Goal: Information Seeking & Learning: Check status

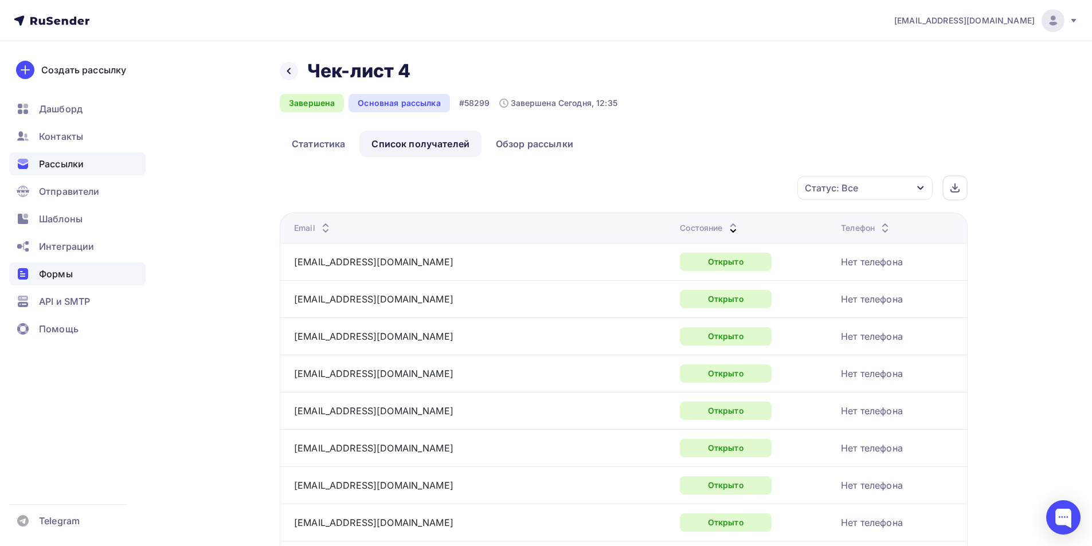
scroll to position [1644, 0]
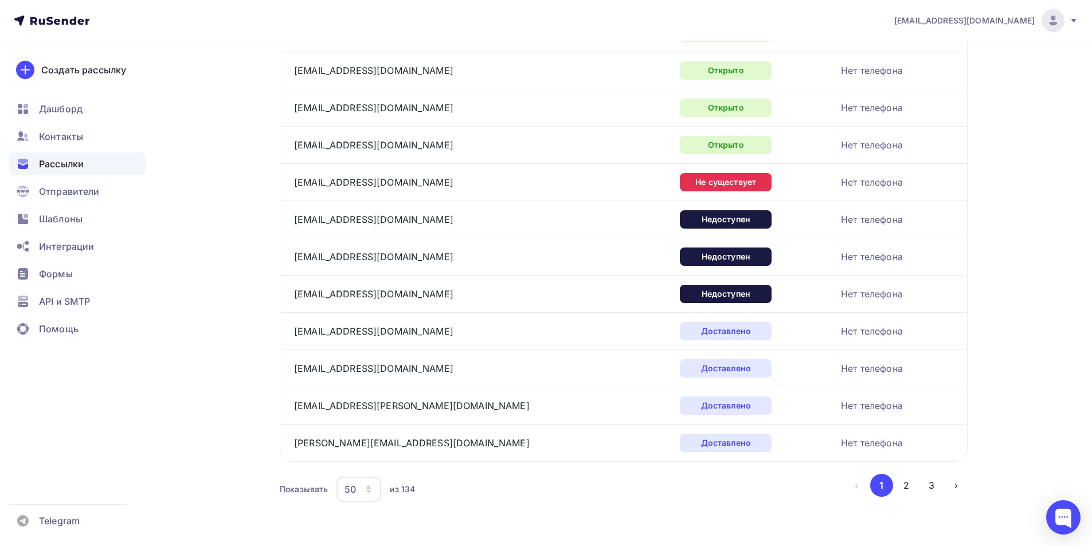
click at [58, 168] on span "Рассылки" at bounding box center [61, 164] width 45 height 14
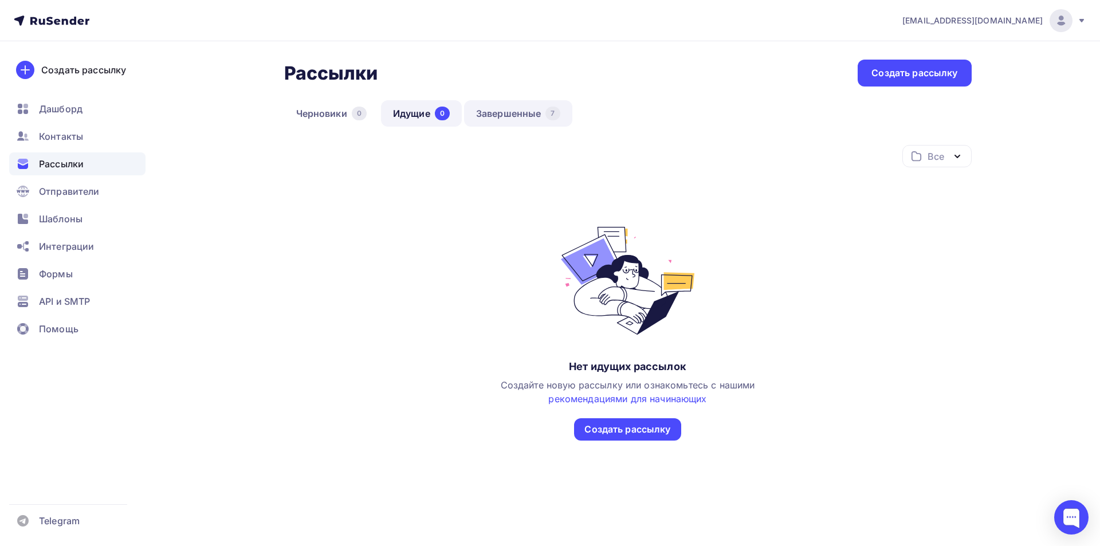
click at [506, 119] on link "Завершенные 7" at bounding box center [518, 113] width 108 height 26
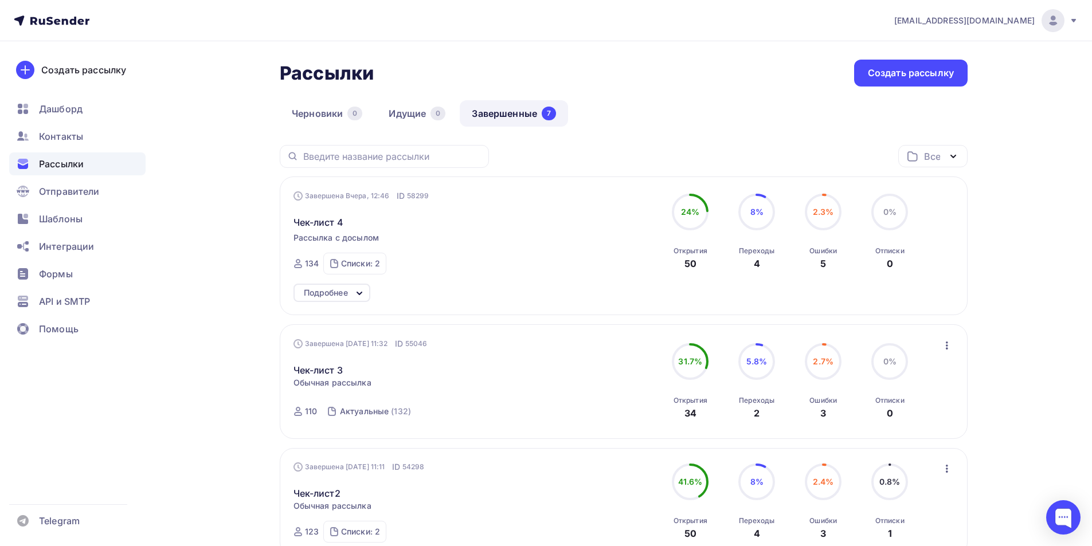
click at [320, 297] on div "Подробнее" at bounding box center [326, 293] width 44 height 14
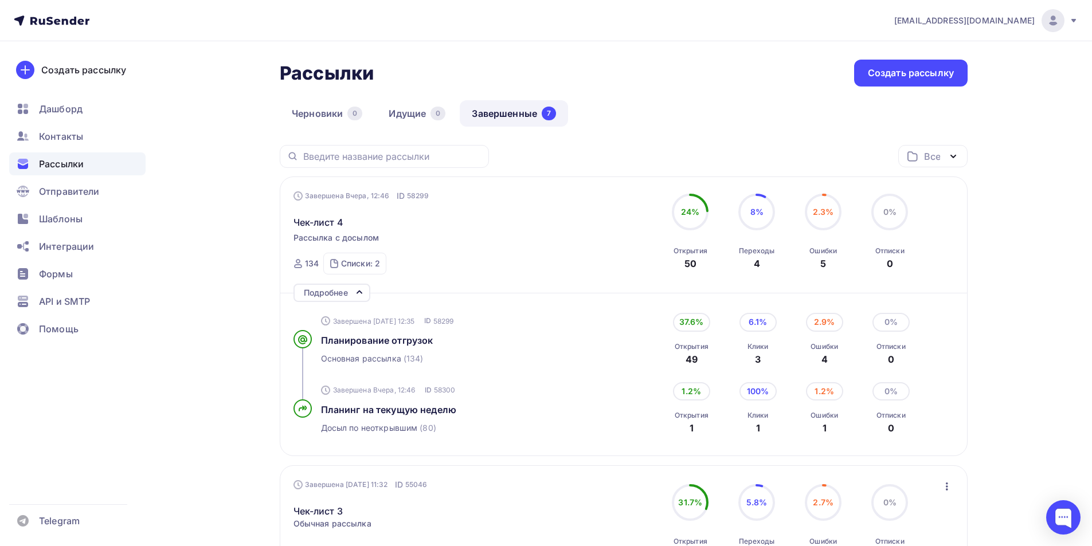
drag, startPoint x: 683, startPoint y: 419, endPoint x: 719, endPoint y: 421, distance: 36.2
click at [719, 421] on div "1.2% Открытия 1" at bounding box center [691, 408] width 57 height 53
click at [776, 403] on div "100% Клики 1" at bounding box center [757, 408] width 57 height 53
click at [762, 395] on div "100%" at bounding box center [757, 391] width 37 height 18
click at [417, 406] on span "Планинг на текущую неделю" at bounding box center [389, 409] width 136 height 11
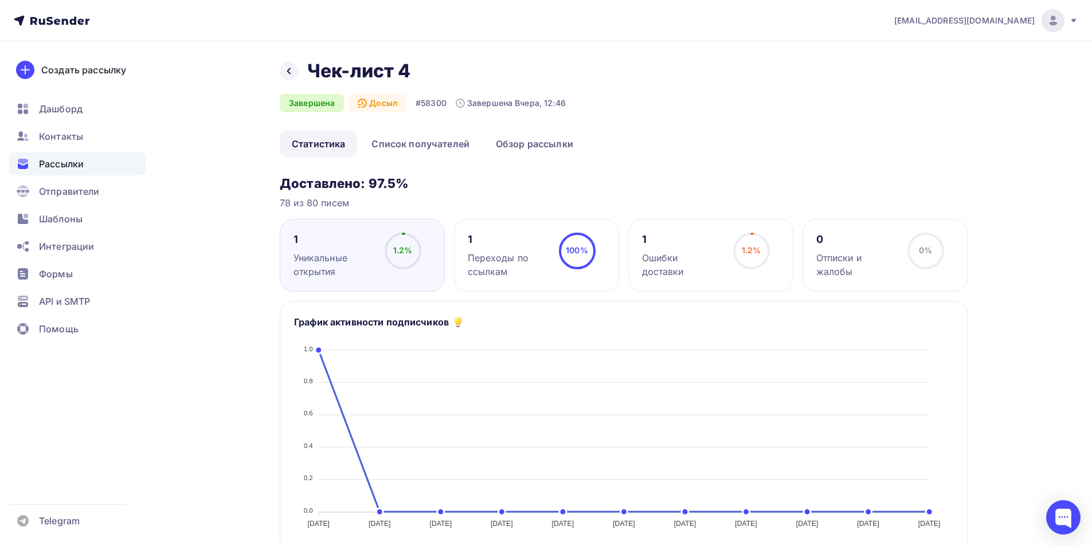
click at [493, 257] on div "Переходы по ссылкам" at bounding box center [508, 265] width 81 height 28
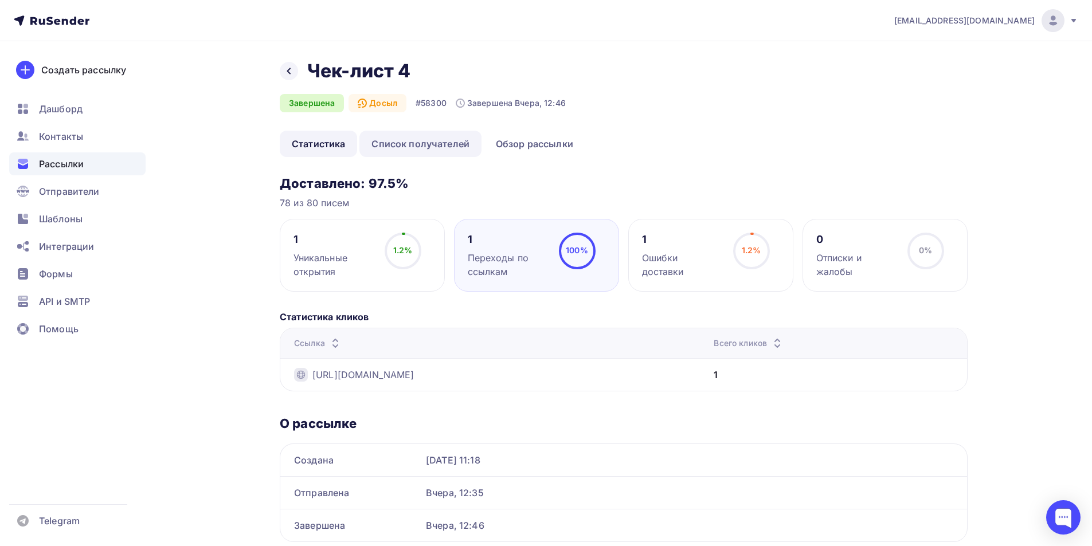
click at [422, 149] on link "Список получателей" at bounding box center [420, 144] width 122 height 26
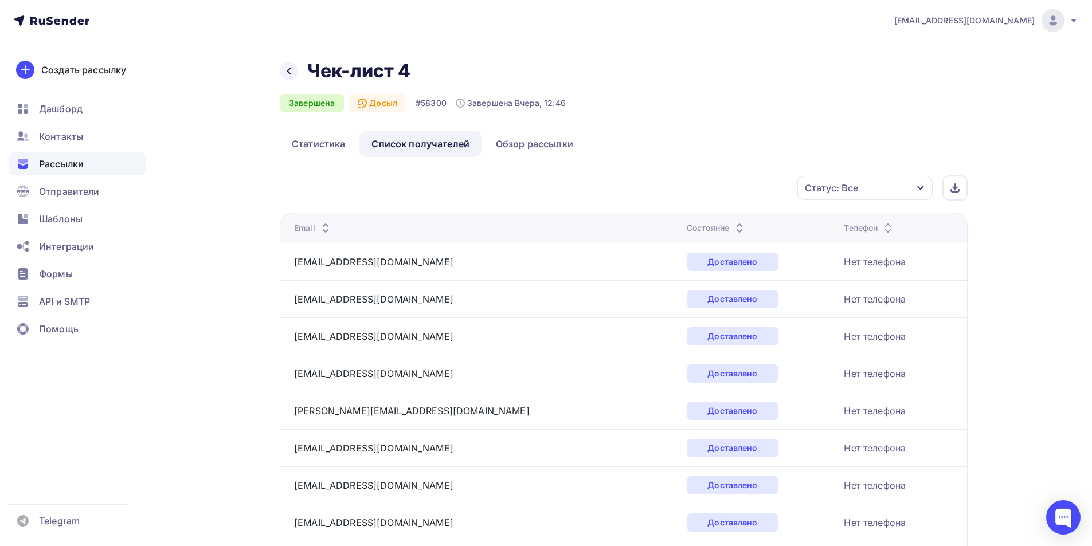
click at [687, 232] on div "Состояние" at bounding box center [717, 227] width 60 height 11
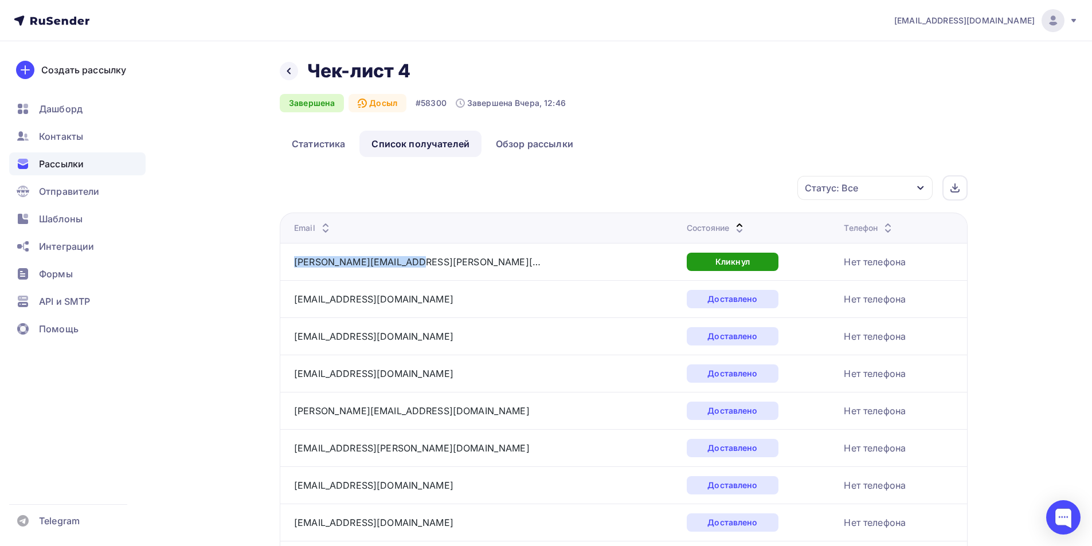
drag, startPoint x: 402, startPoint y: 262, endPoint x: 292, endPoint y: 263, distance: 109.5
click at [292, 263] on td "[PERSON_NAME][EMAIL_ADDRESS][PERSON_NAME][DOMAIN_NAME]" at bounding box center [481, 261] width 402 height 37
click at [330, 143] on link "Статистика" at bounding box center [318, 144] width 77 height 26
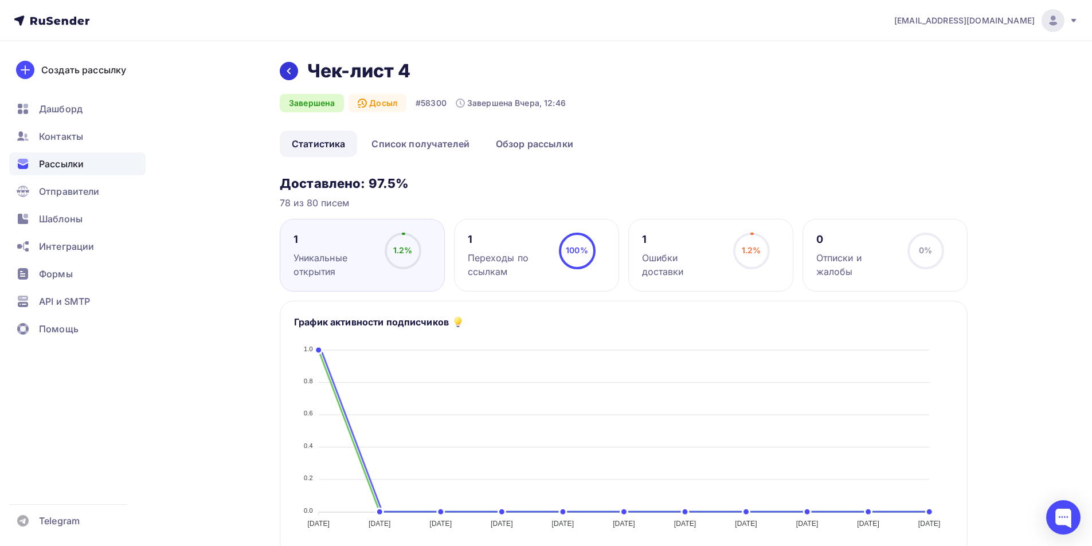
click at [292, 66] on icon at bounding box center [288, 70] width 9 height 9
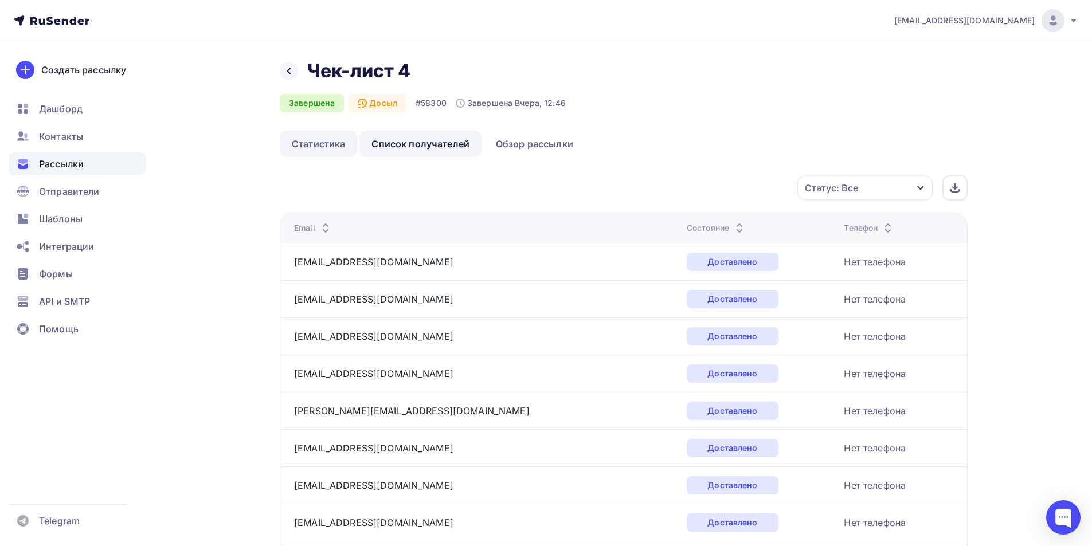
click at [315, 141] on link "Статистика" at bounding box center [318, 144] width 77 height 26
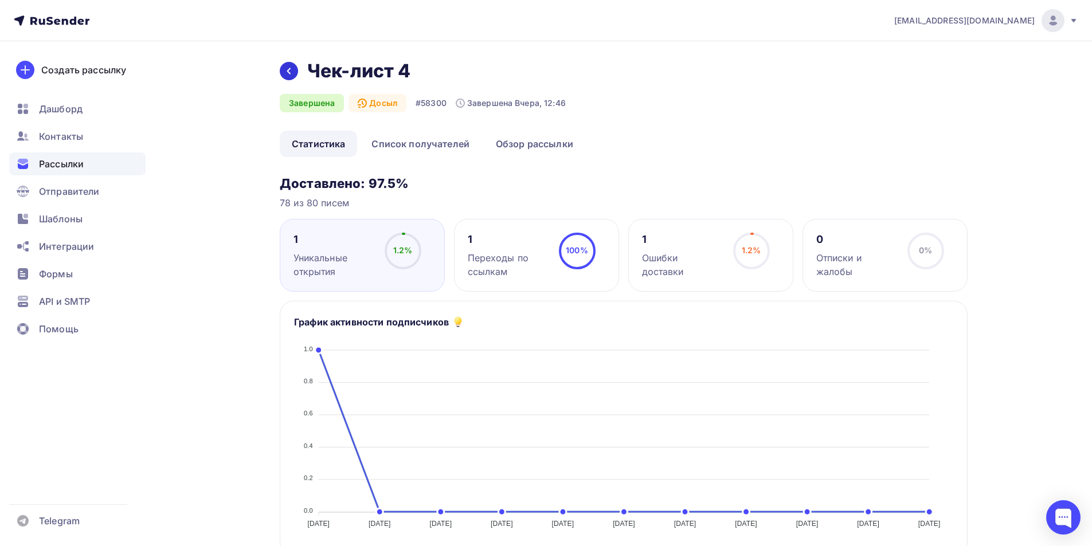
click at [294, 65] on div at bounding box center [289, 71] width 18 height 18
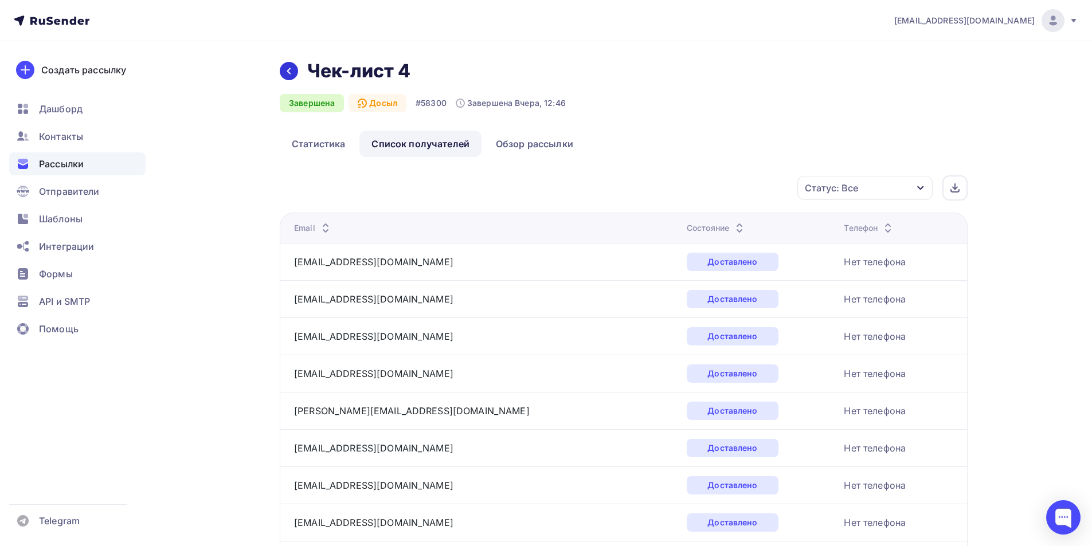
click at [287, 69] on icon at bounding box center [288, 70] width 9 height 9
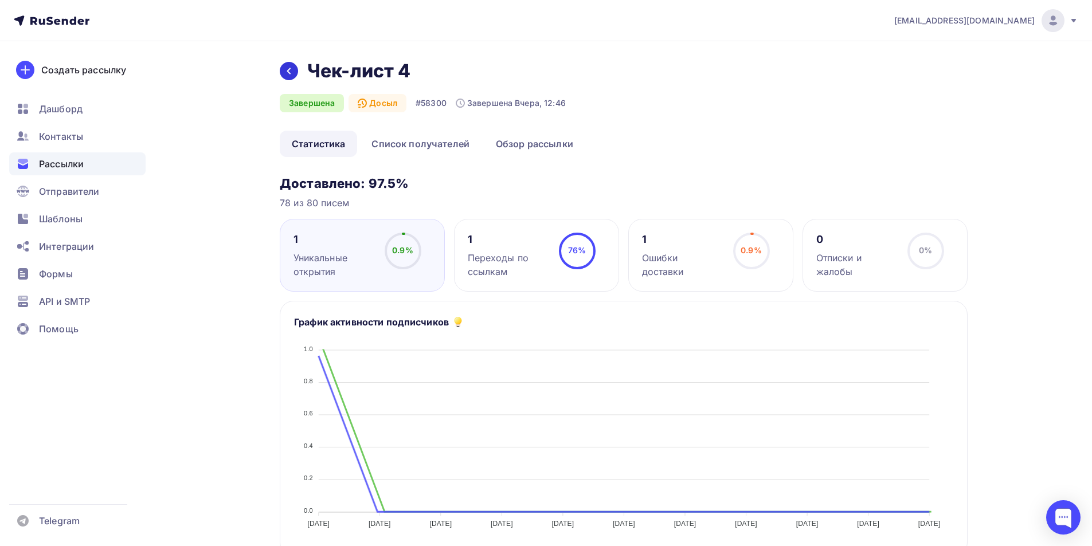
click at [287, 69] on icon at bounding box center [288, 70] width 9 height 9
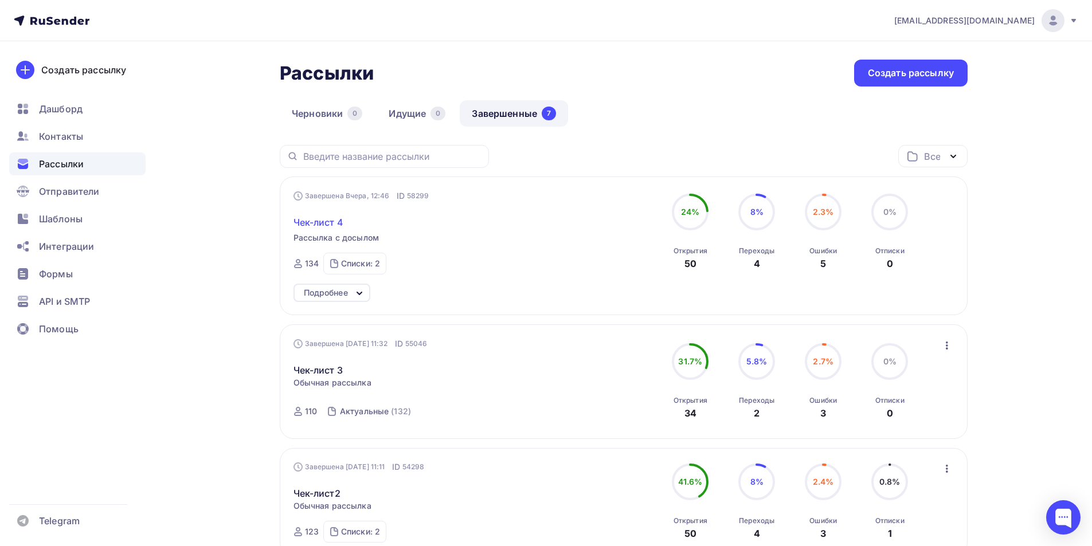
click at [322, 226] on span "Чек-лист 4" at bounding box center [318, 222] width 50 height 14
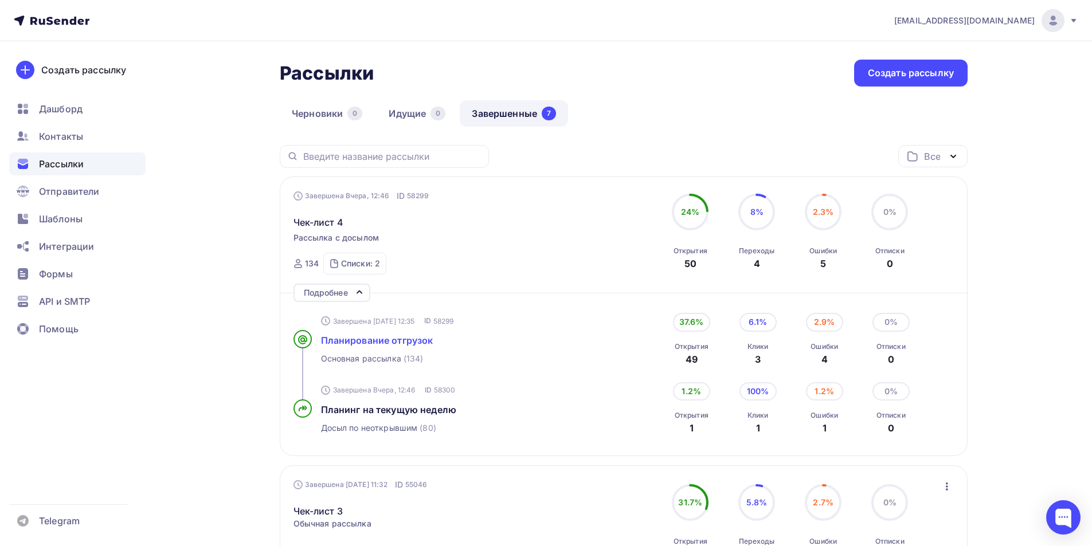
click at [350, 342] on span "Планирование отгрузок" at bounding box center [377, 340] width 112 height 11
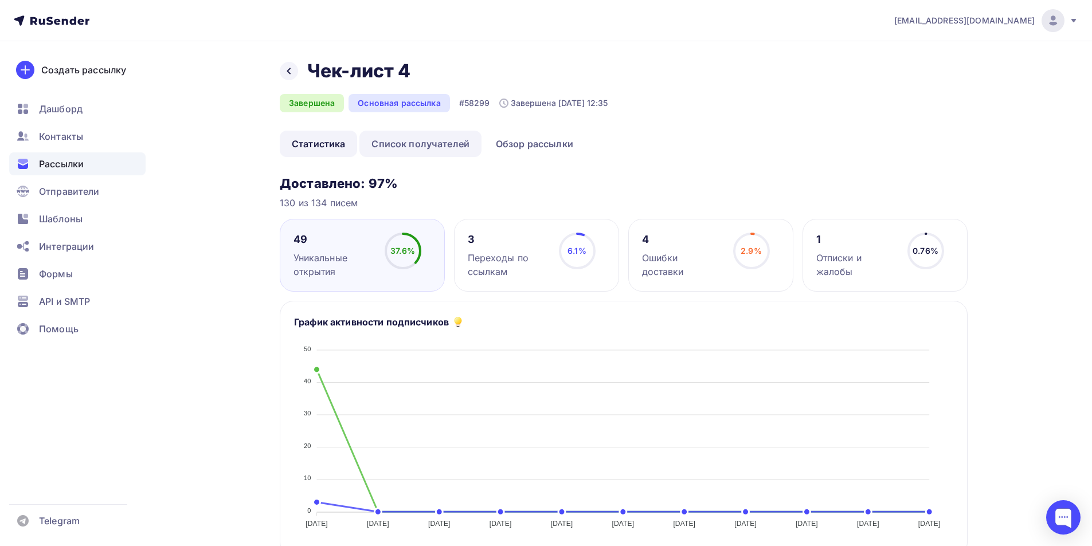
click at [437, 151] on link "Список получателей" at bounding box center [420, 144] width 122 height 26
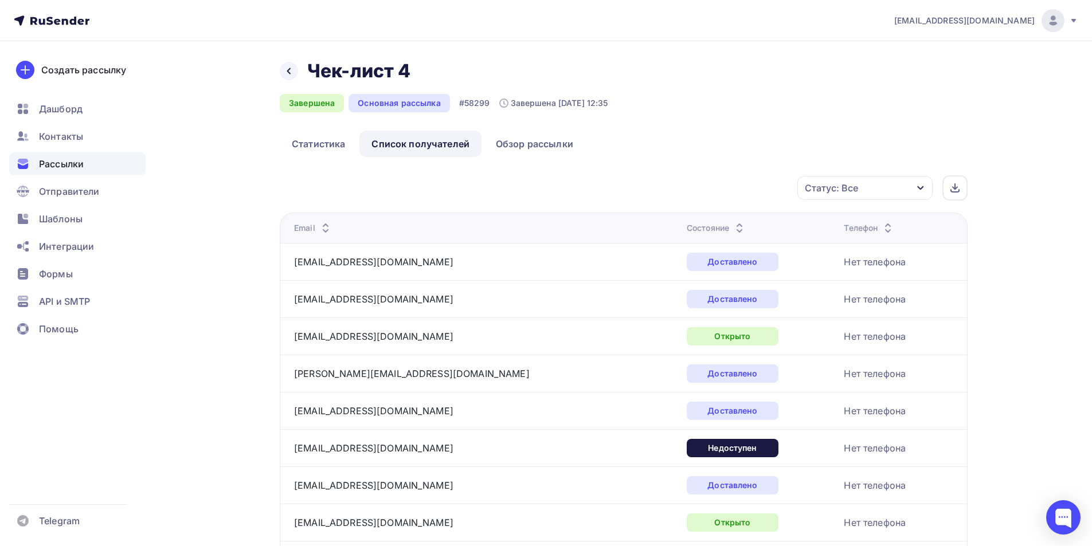
click at [687, 225] on div "Состояние" at bounding box center [717, 227] width 60 height 11
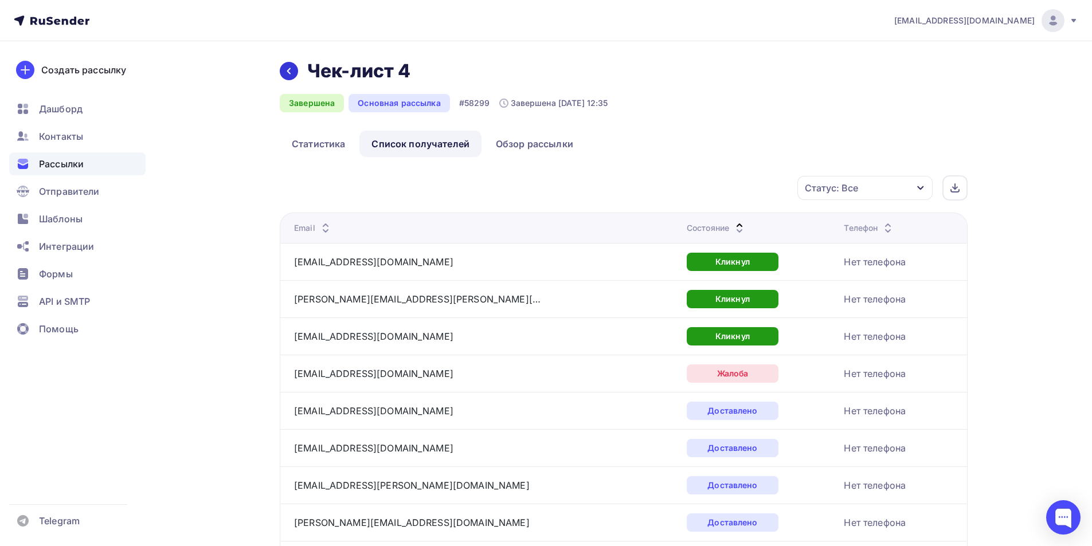
click at [284, 73] on icon at bounding box center [288, 70] width 9 height 9
